Goal: Task Accomplishment & Management: Manage account settings

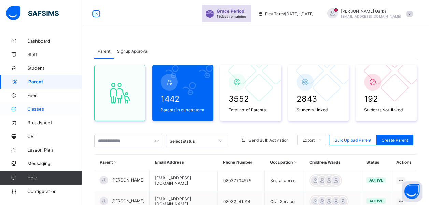
click at [29, 110] on span "Classes" at bounding box center [54, 108] width 55 height 5
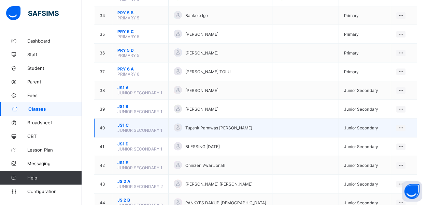
click at [125, 123] on span "JS1 C" at bounding box center [140, 125] width 46 height 5
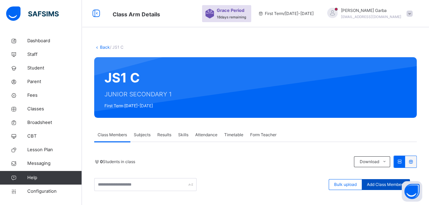
click at [387, 184] on span "Add Class Members" at bounding box center [386, 185] width 38 height 6
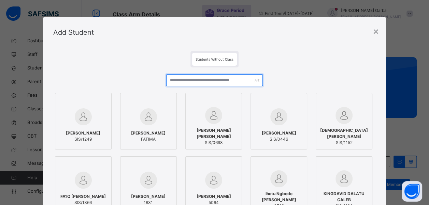
click at [185, 81] on input "text" at bounding box center [214, 80] width 97 height 12
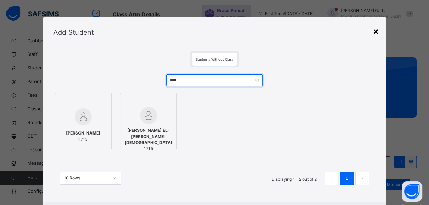
type input "****"
click at [377, 29] on div "×" at bounding box center [376, 31] width 6 height 14
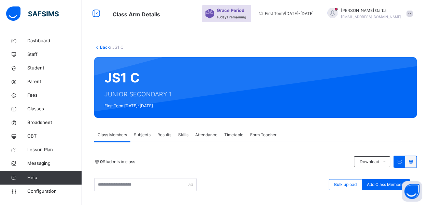
click at [372, 8] on span "[PERSON_NAME]" at bounding box center [371, 11] width 60 height 6
